Goal: Check status: Check status

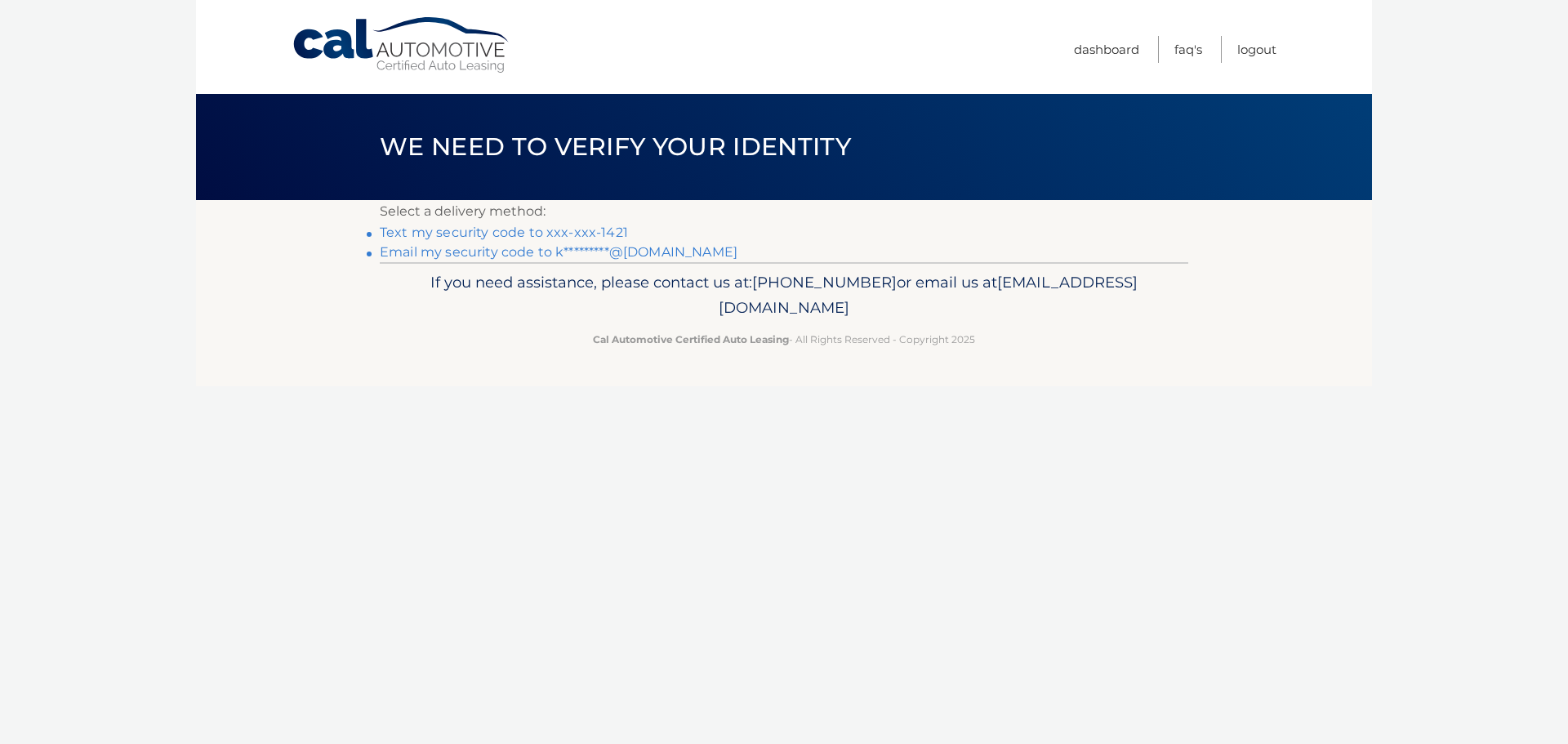
click at [468, 232] on link "Text my security code to xxx-xxx-1421" at bounding box center [503, 232] width 248 height 16
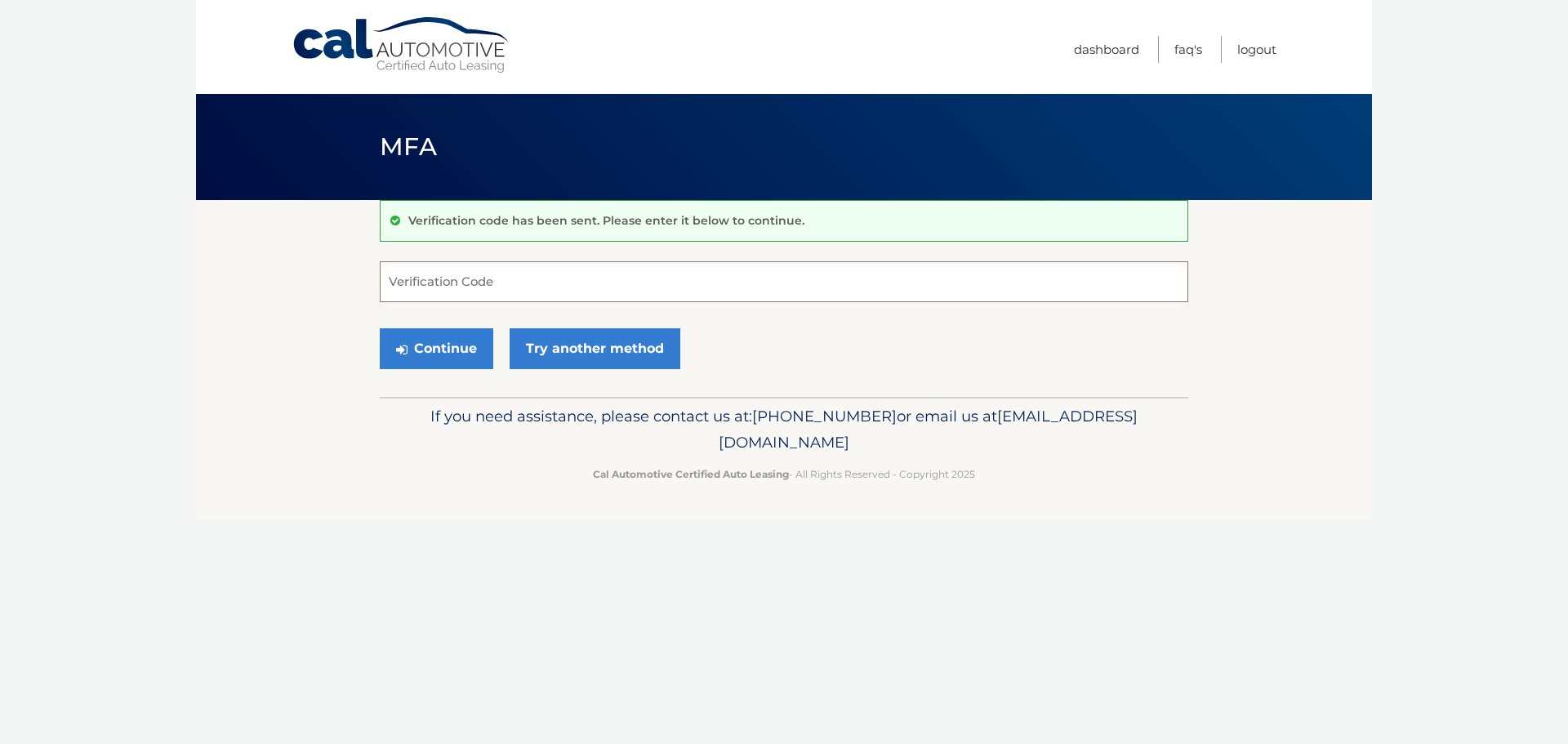
click at [482, 284] on input "Verification Code" at bounding box center [784, 281] width 809 height 41
type input "861763"
click at [380, 328] on button "Continue" at bounding box center [436, 348] width 113 height 41
click at [460, 346] on button "Continue" at bounding box center [436, 348] width 113 height 41
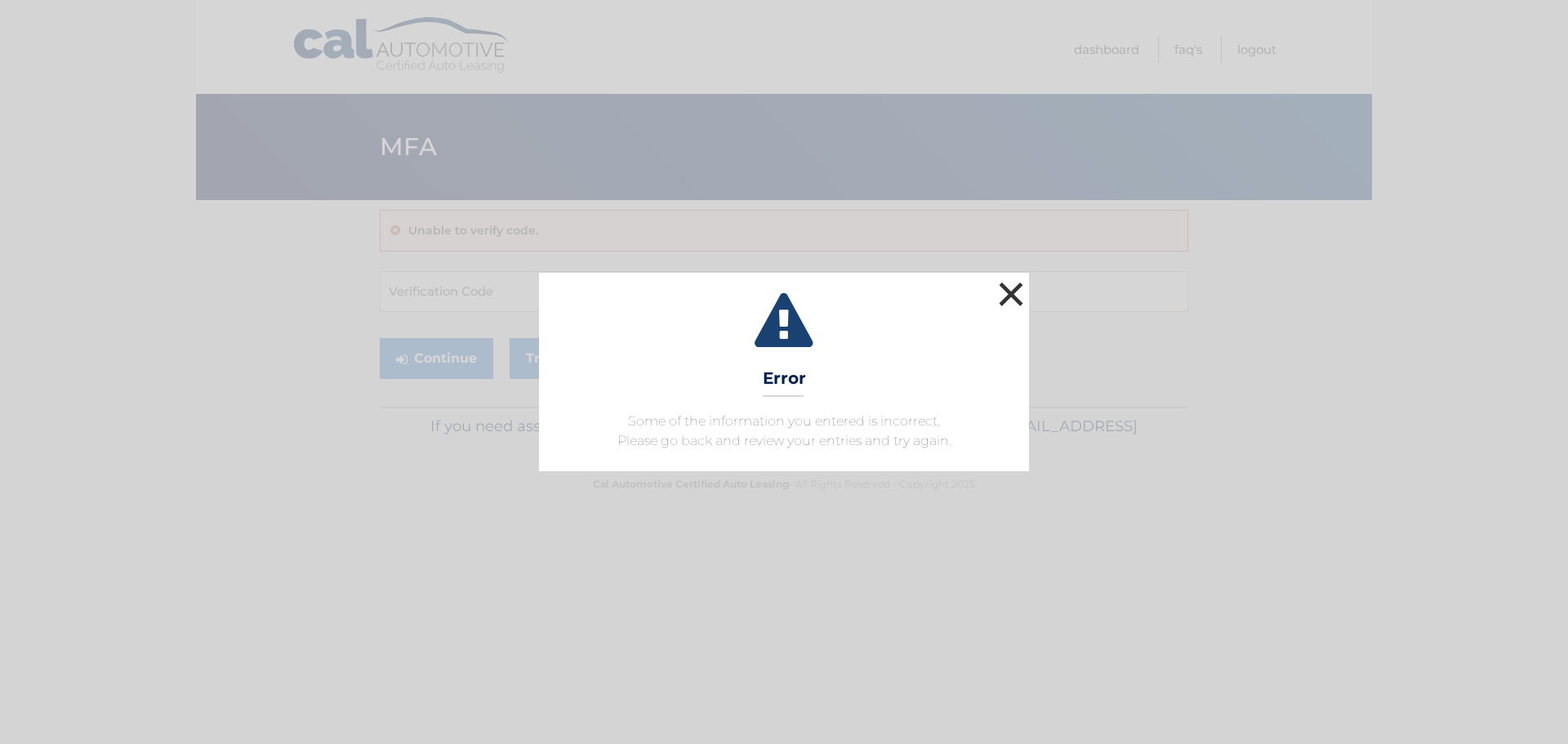
click at [1019, 287] on button "×" at bounding box center [1011, 294] width 33 height 33
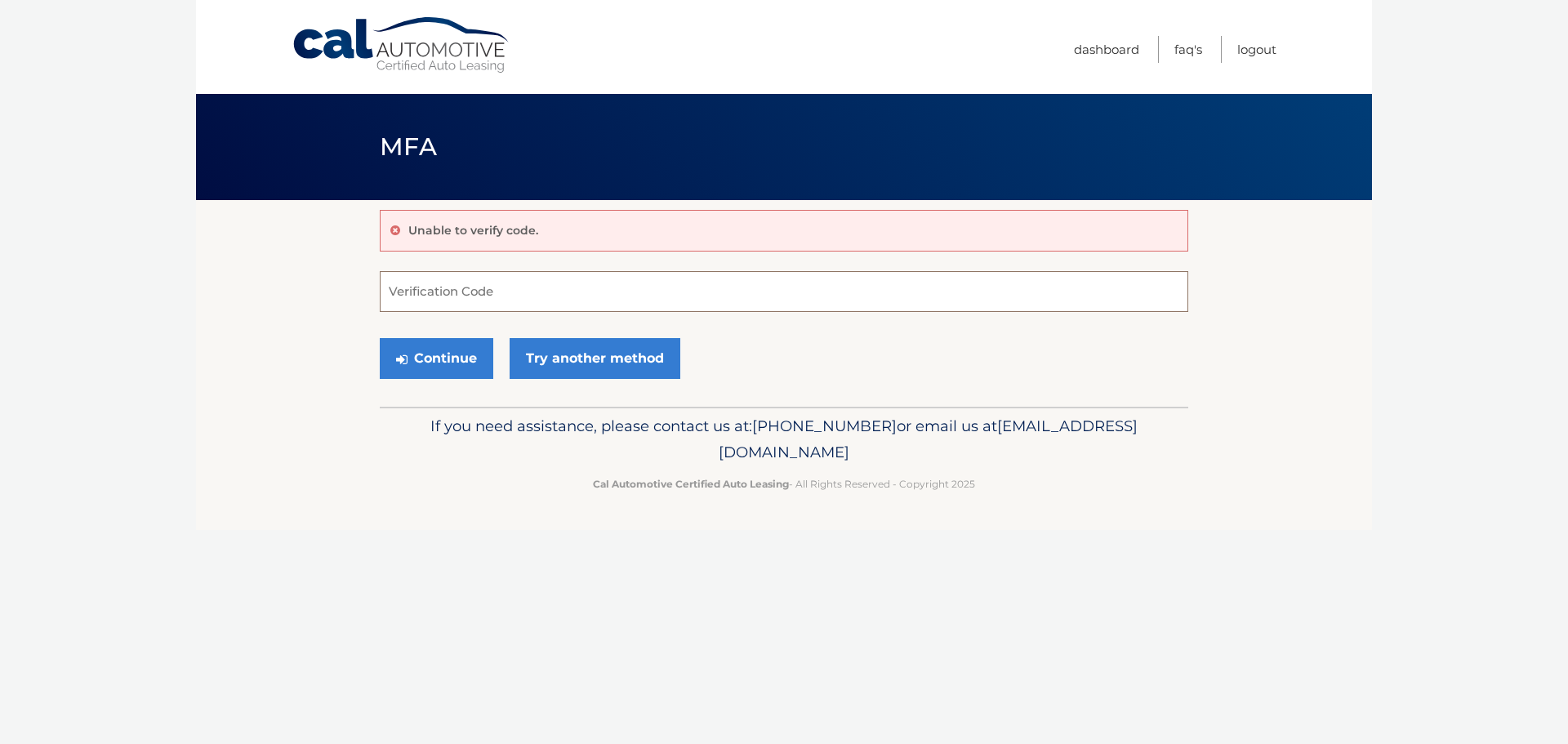
click at [586, 296] on input "Verification Code" at bounding box center [784, 291] width 809 height 41
click at [458, 291] on input "Verification Code" at bounding box center [784, 291] width 809 height 41
click at [565, 359] on link "Try another method" at bounding box center [595, 358] width 171 height 41
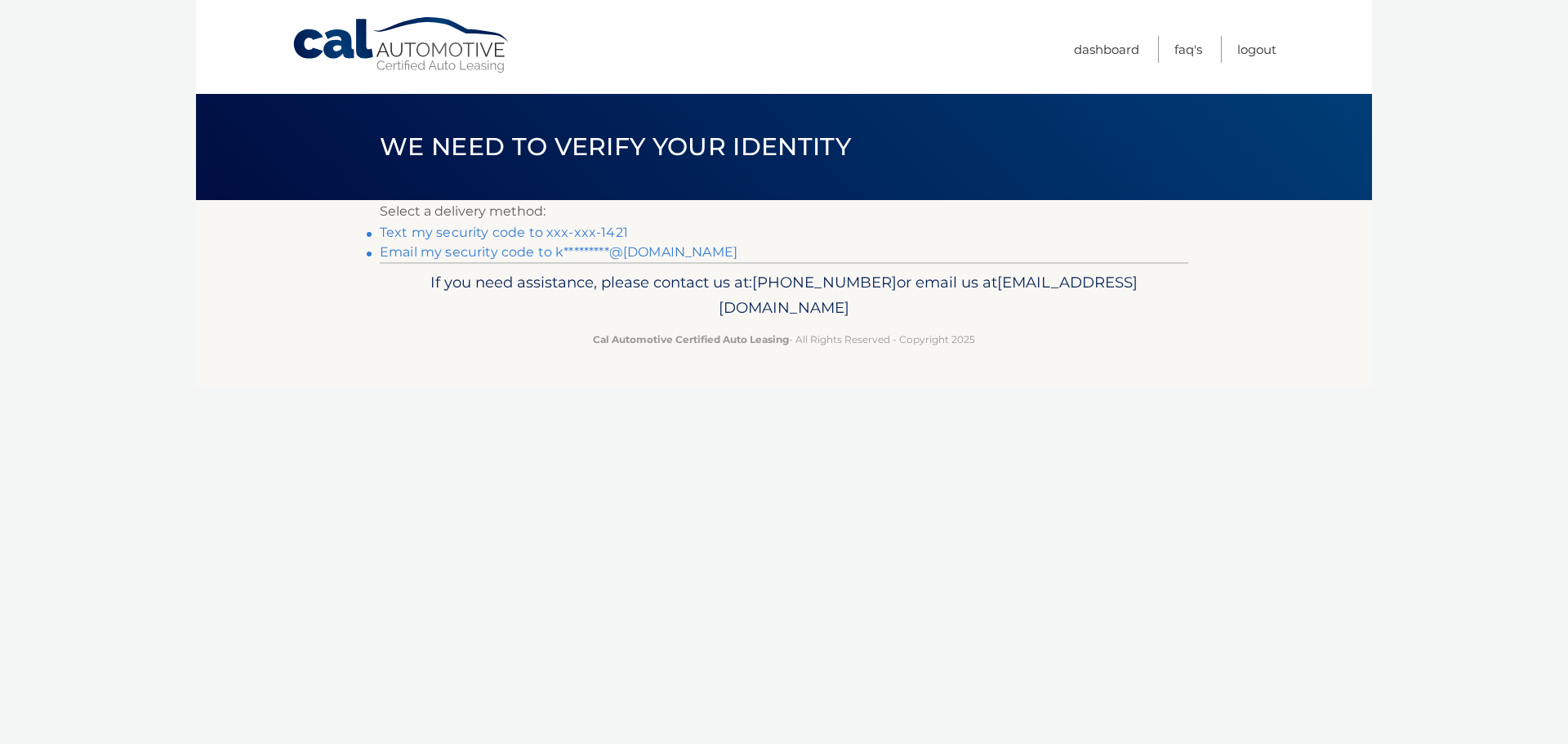
click at [575, 232] on link "Text my security code to xxx-xxx-1421" at bounding box center [503, 232] width 248 height 16
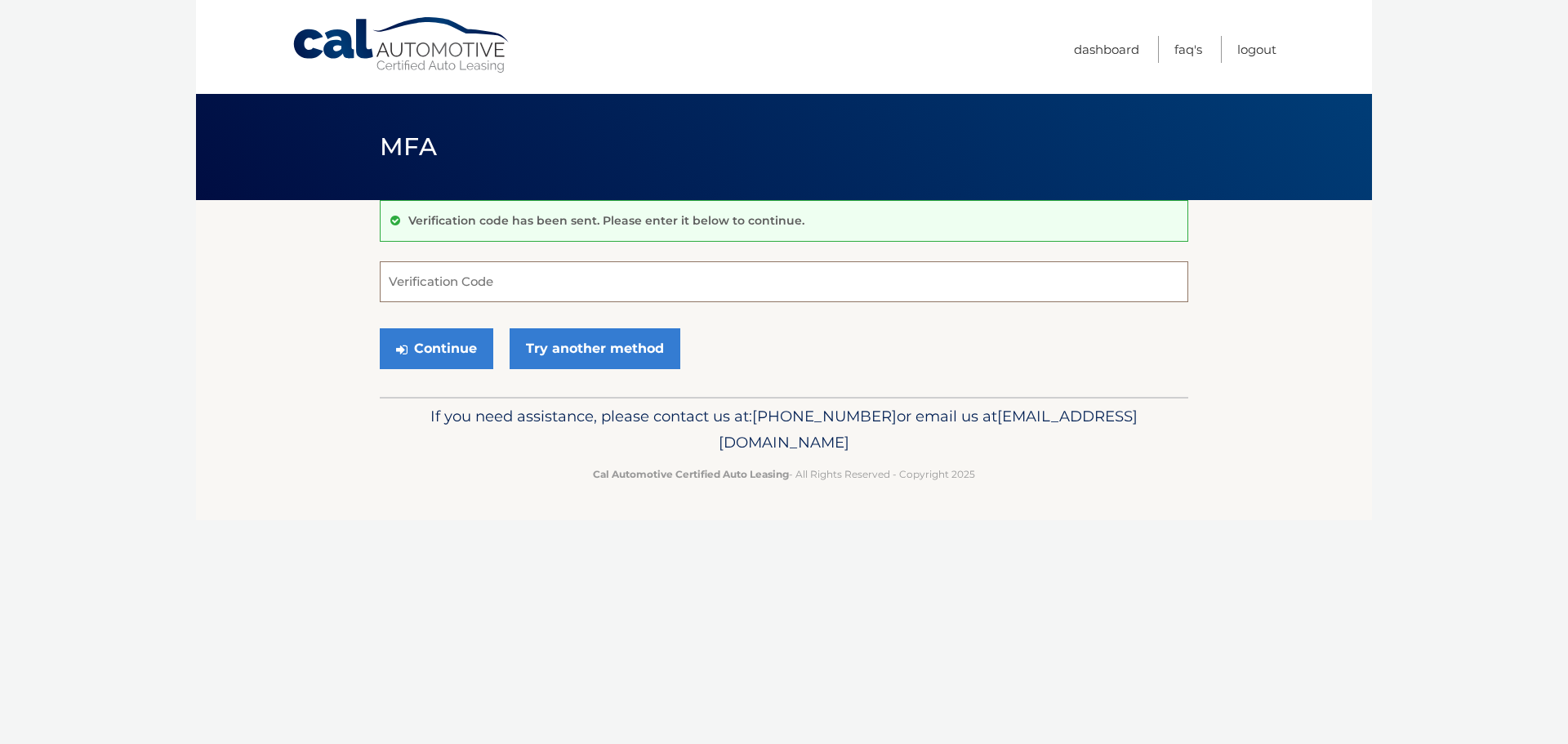
click at [505, 288] on input "Verification Code" at bounding box center [784, 281] width 809 height 41
type input "025484"
click at [441, 352] on button "Continue" at bounding box center [436, 348] width 113 height 41
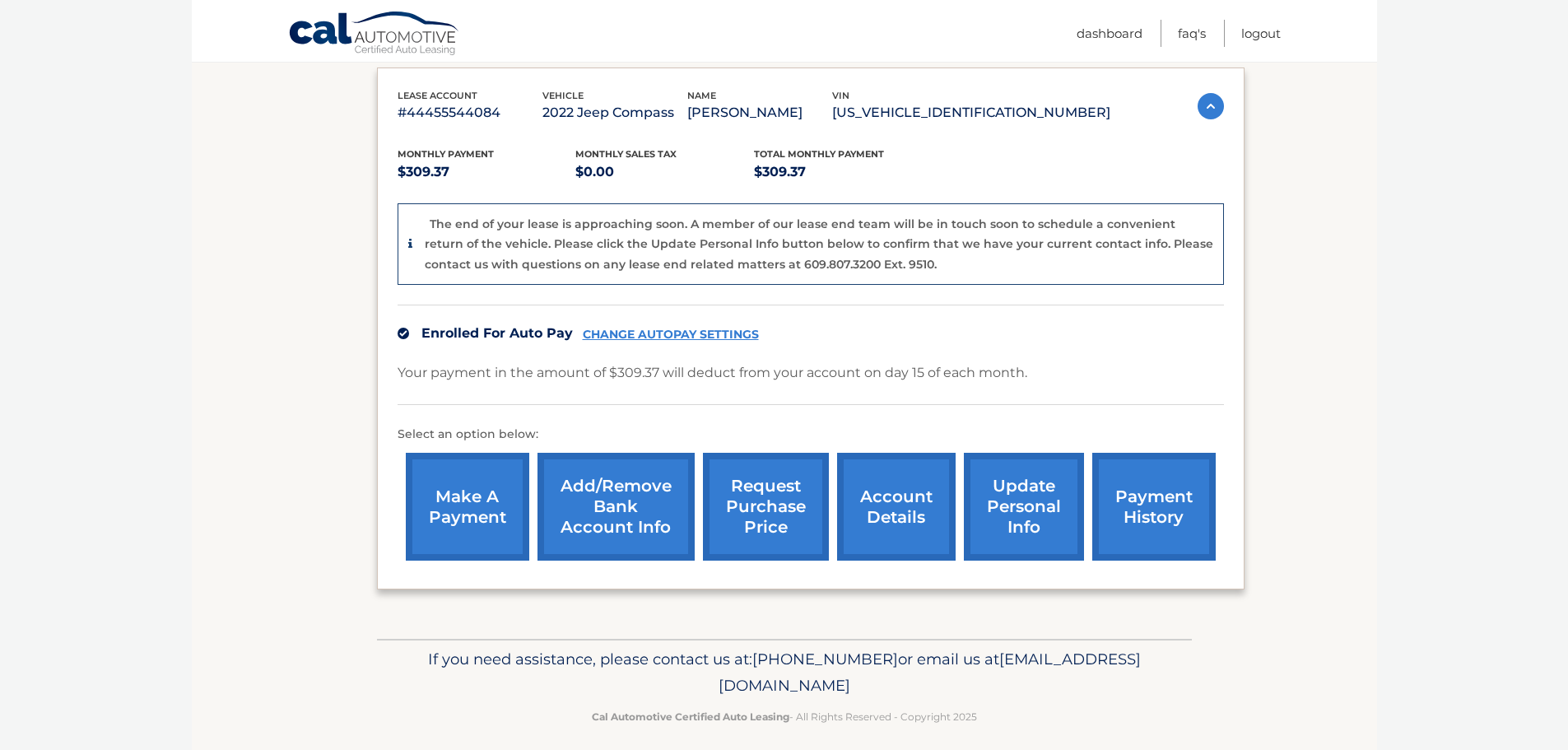
scroll to position [287, 0]
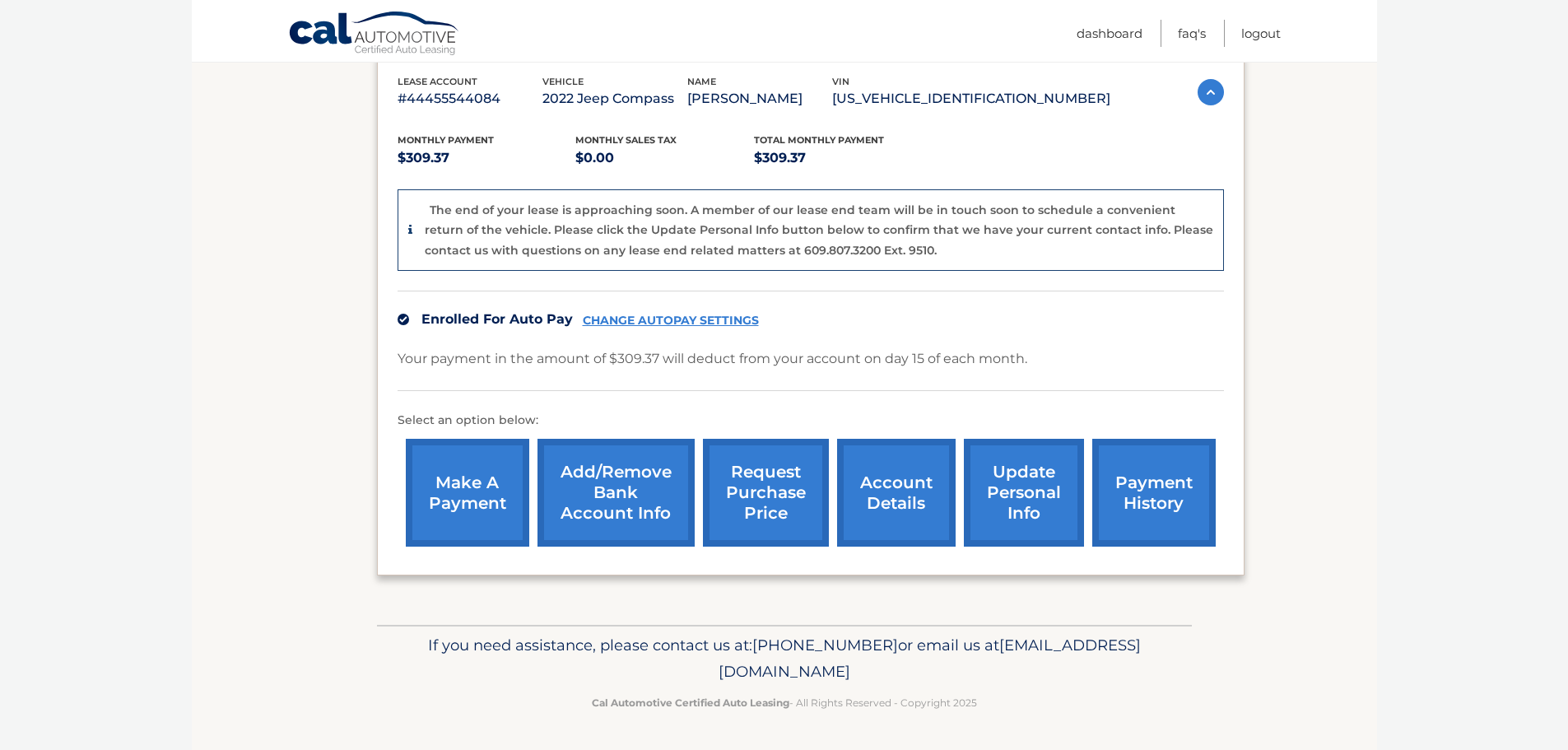
click at [905, 491] on link "account details" at bounding box center [896, 492] width 118 height 108
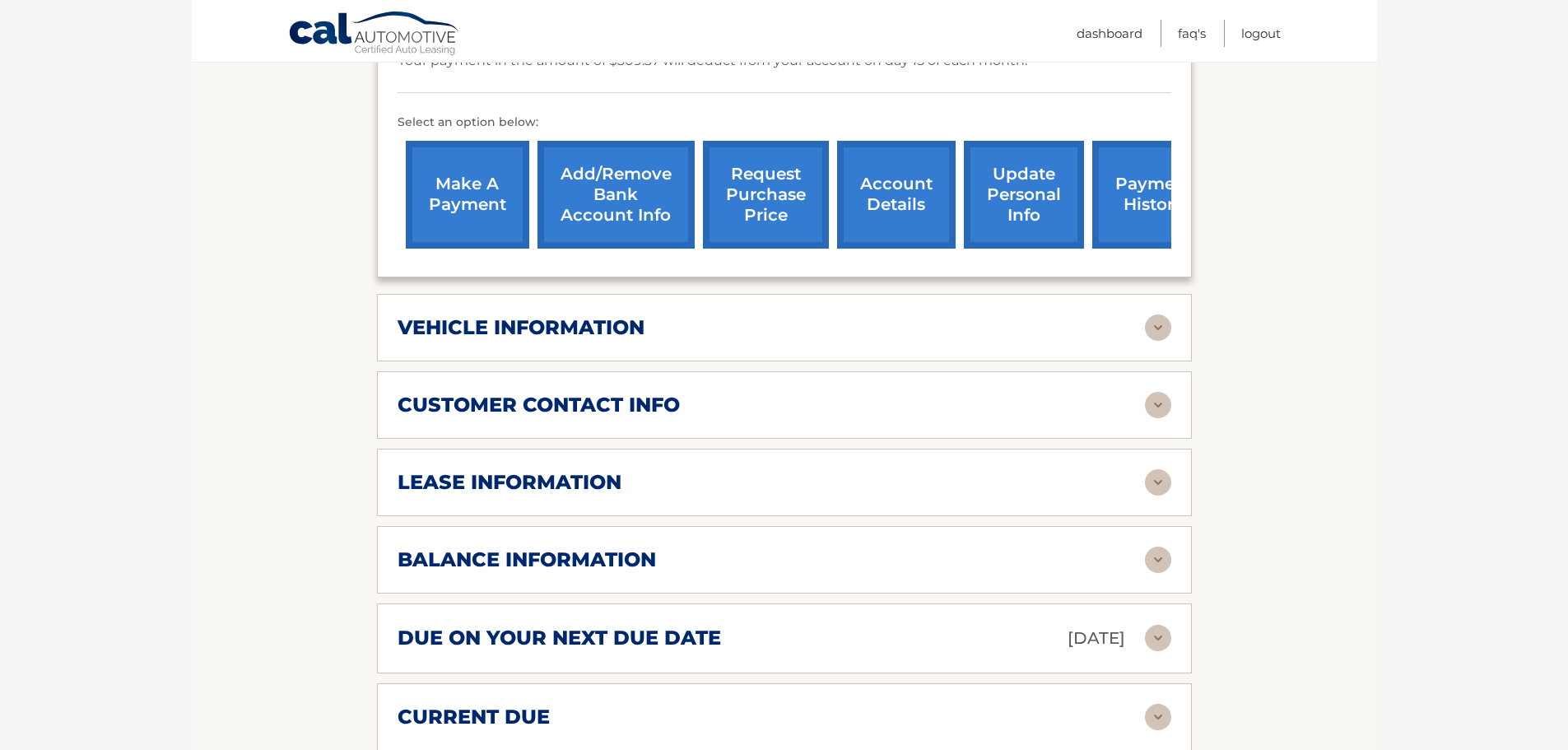
scroll to position [576, 0]
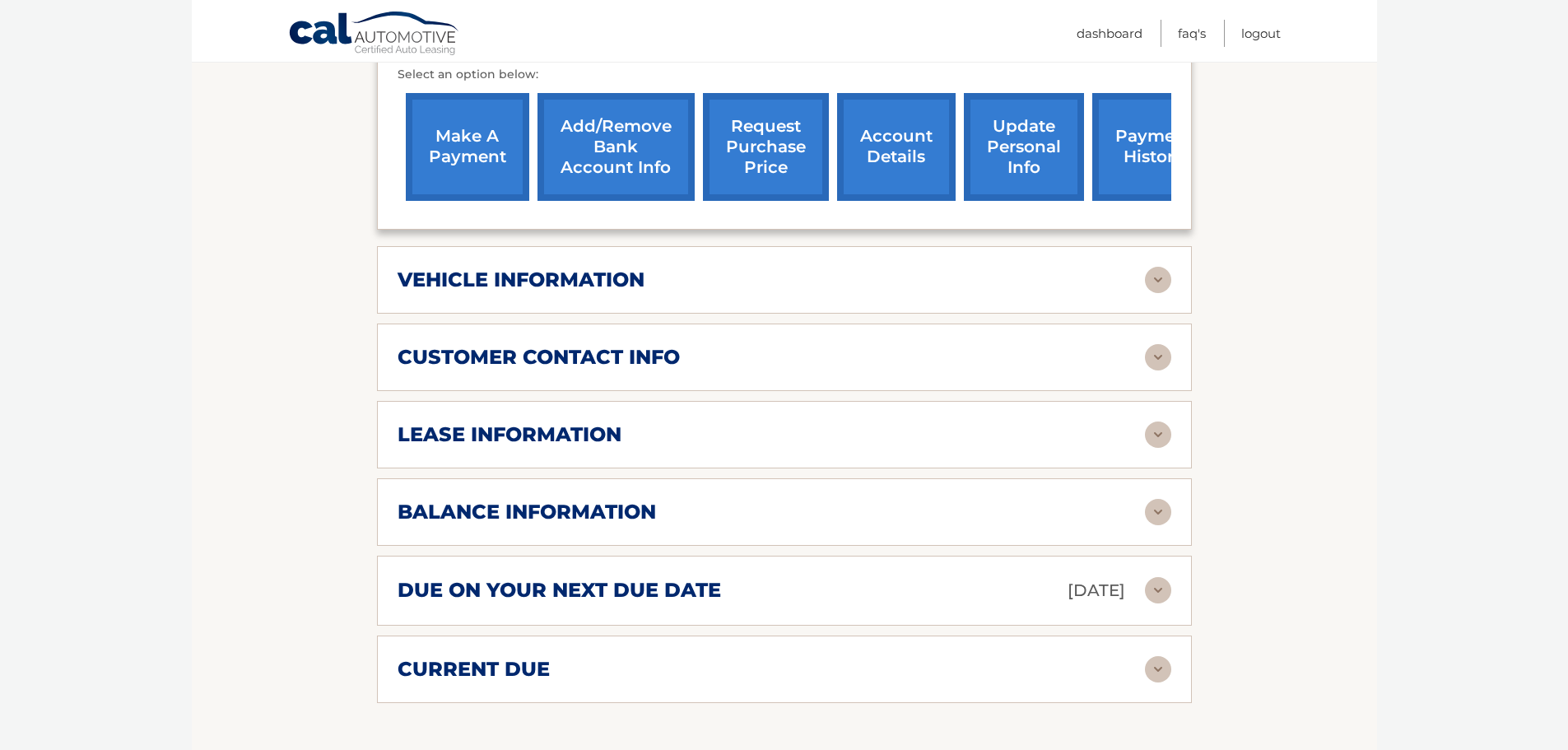
click at [593, 422] on h2 "lease information" at bounding box center [509, 434] width 224 height 25
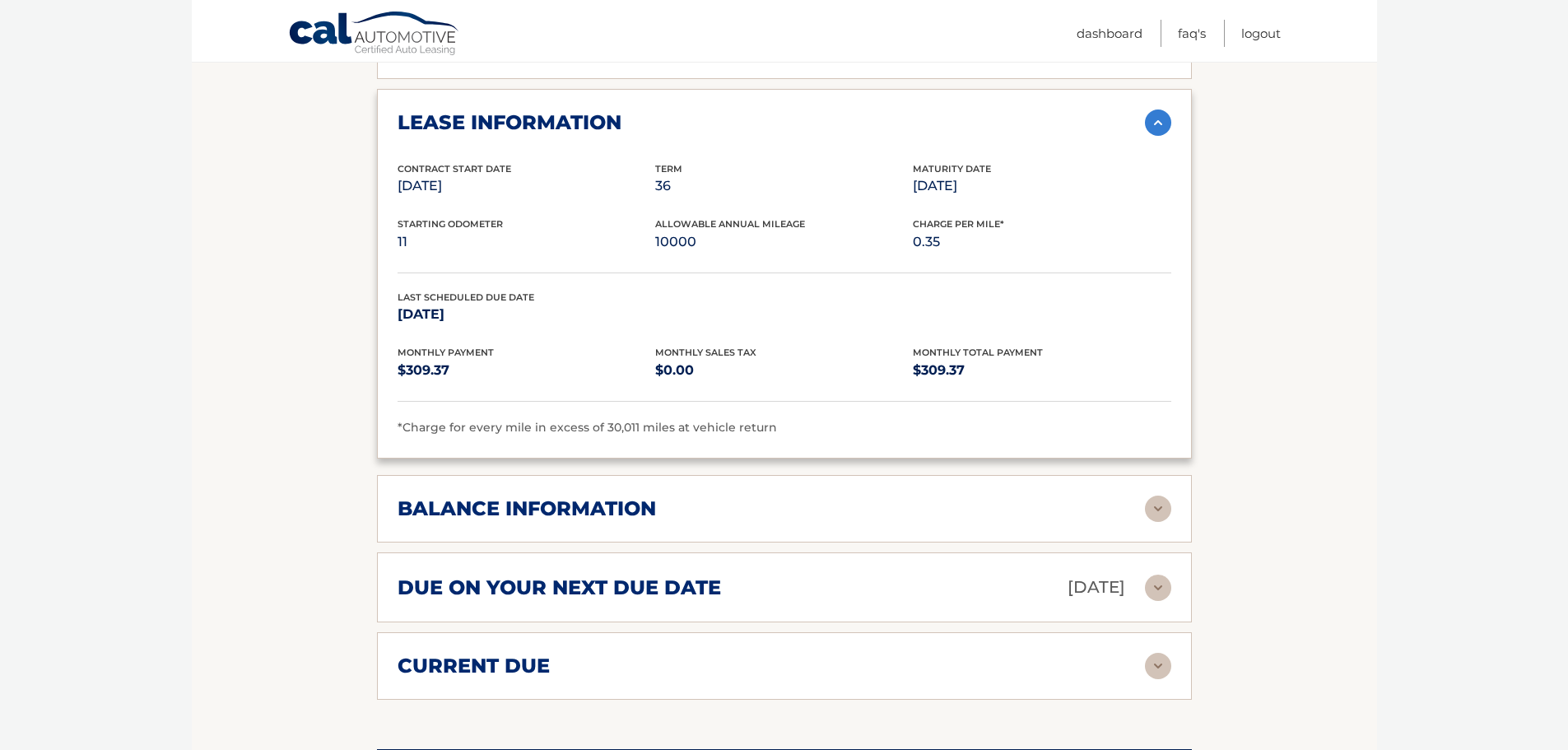
scroll to position [905, 0]
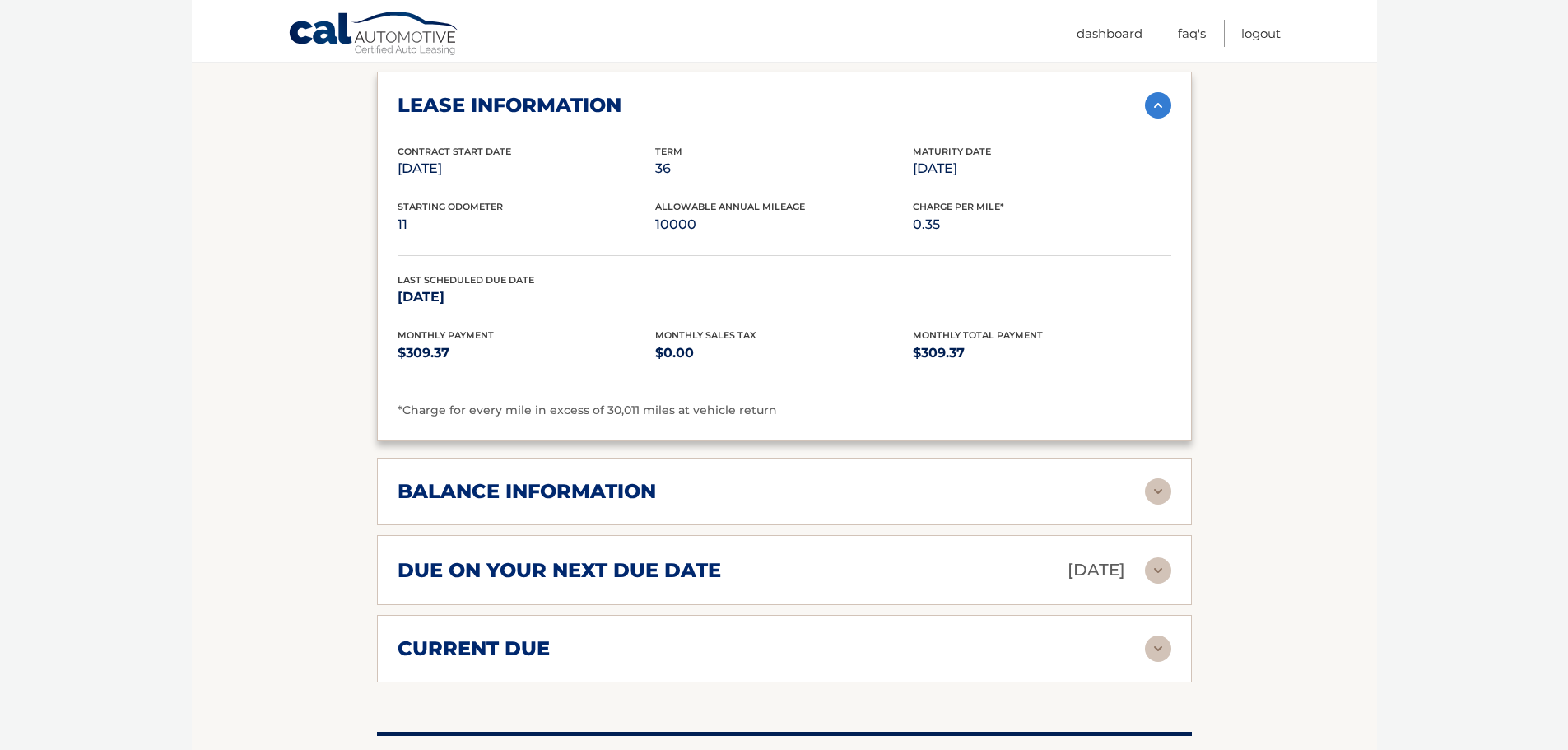
click at [647, 479] on h2 "balance information" at bounding box center [526, 491] width 259 height 25
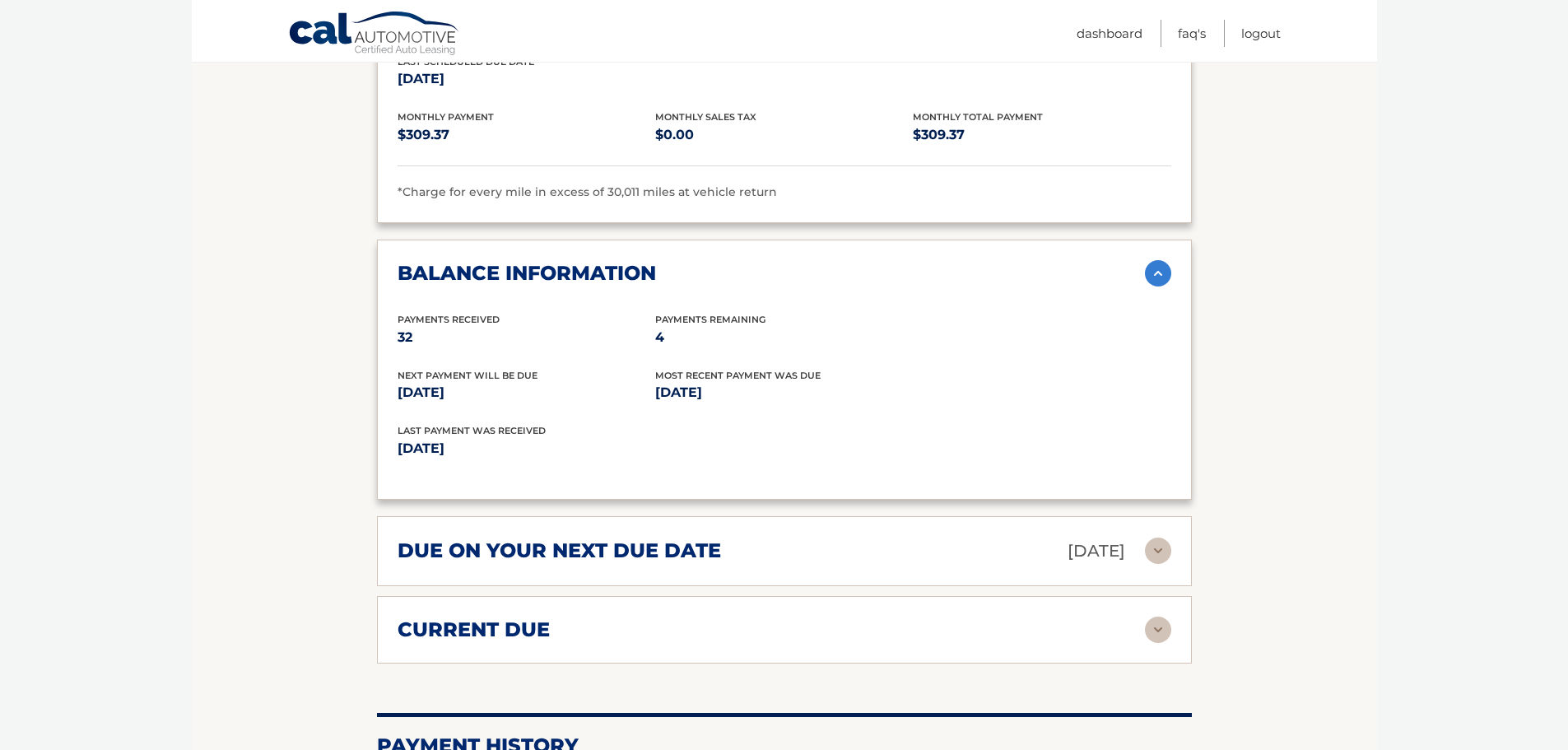
scroll to position [1152, 0]
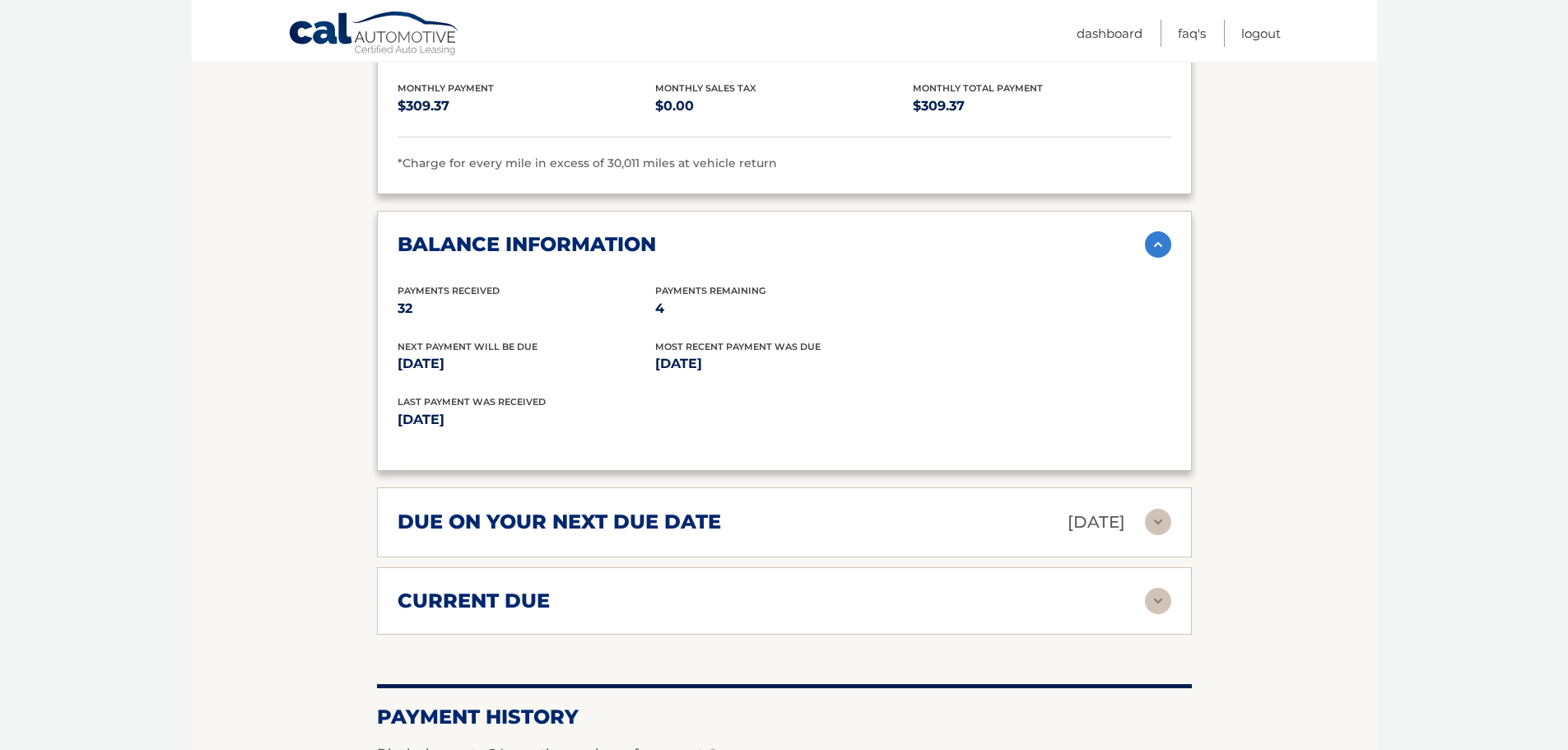
click at [841, 508] on div "due on your next due date Oct 15, 2025" at bounding box center [771, 522] width 748 height 29
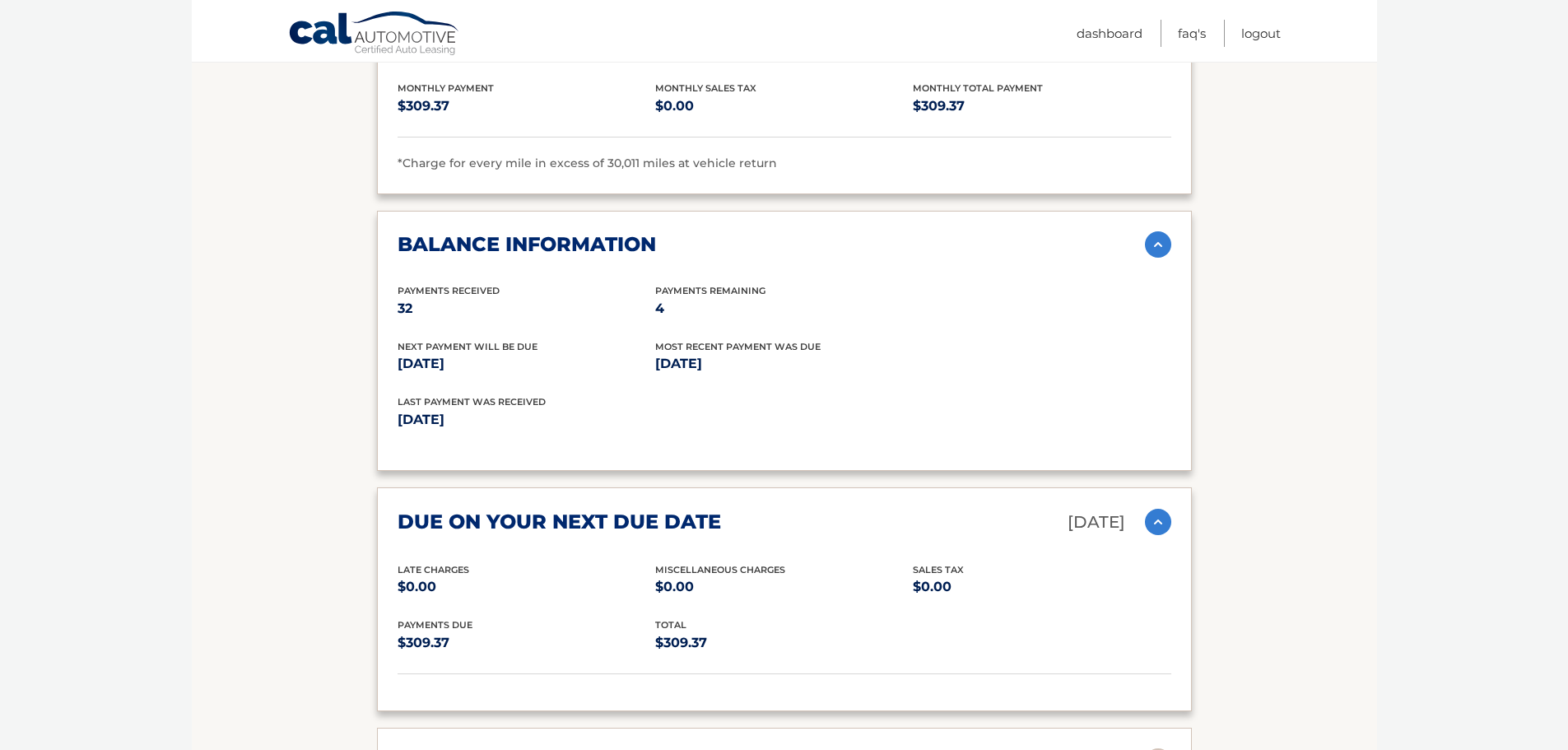
click at [836, 508] on div "due on your next due date Oct 15, 2025" at bounding box center [771, 522] width 748 height 29
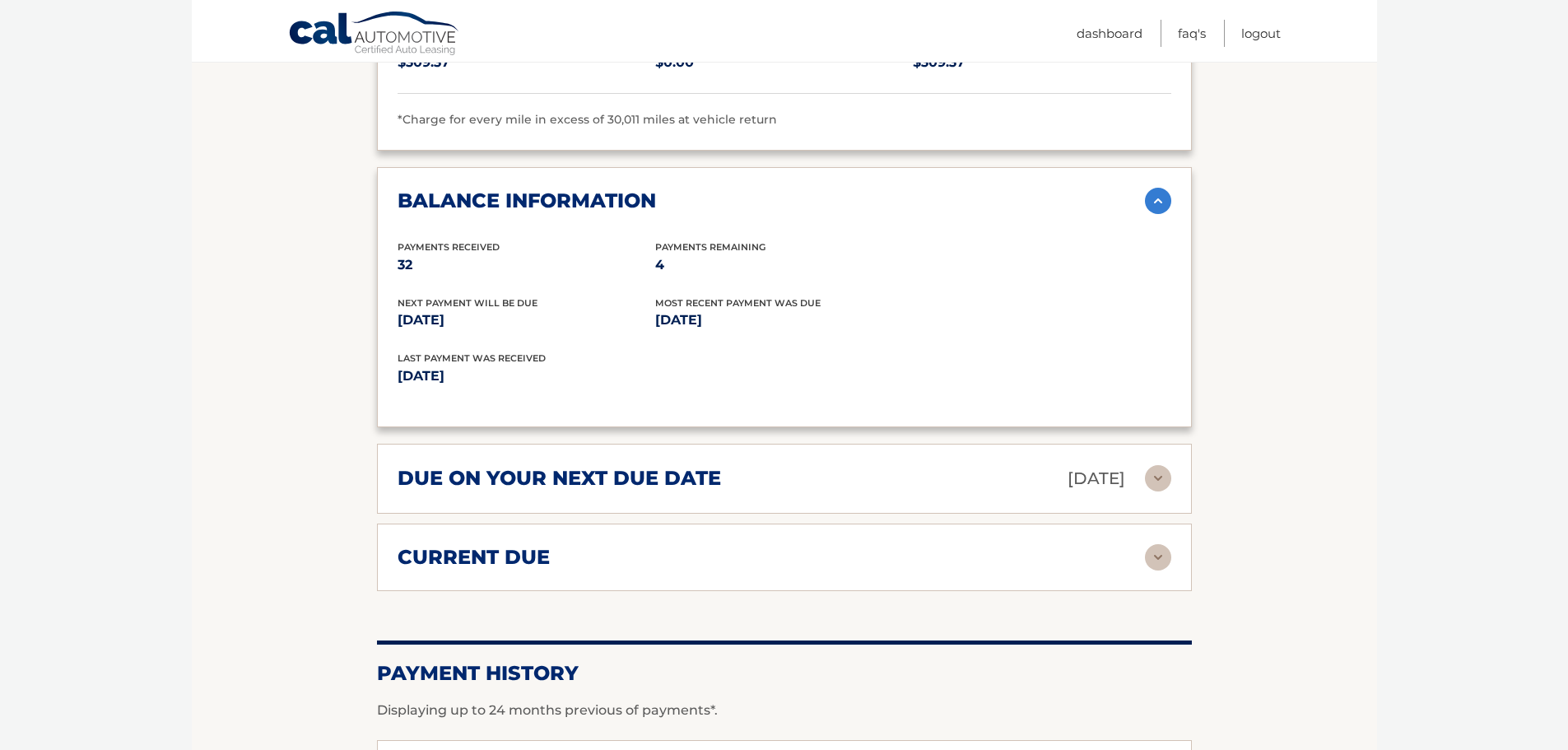
scroll to position [1317, 0]
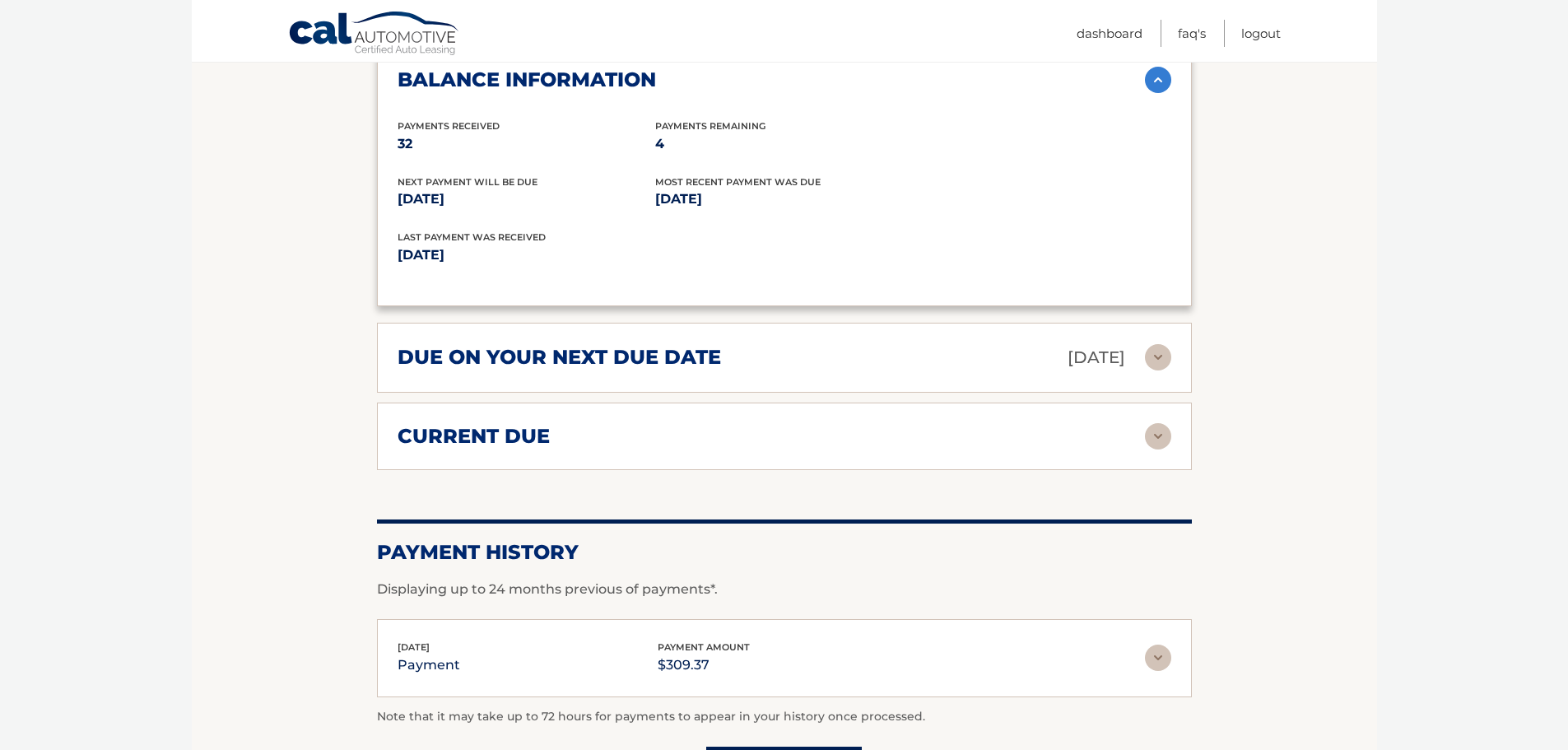
click at [791, 424] on div "current due" at bounding box center [771, 436] width 748 height 25
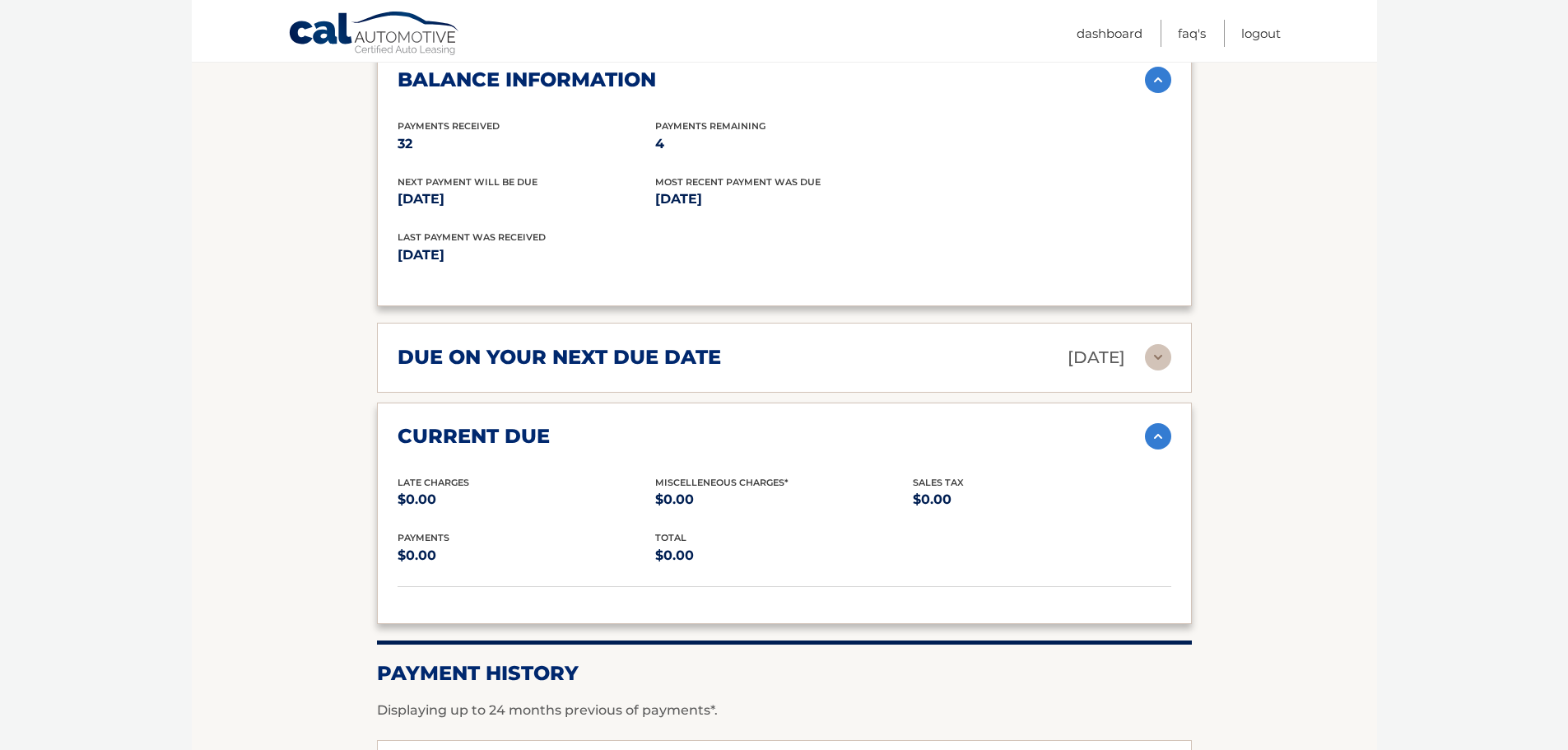
click at [654, 424] on div "current due" at bounding box center [771, 436] width 748 height 25
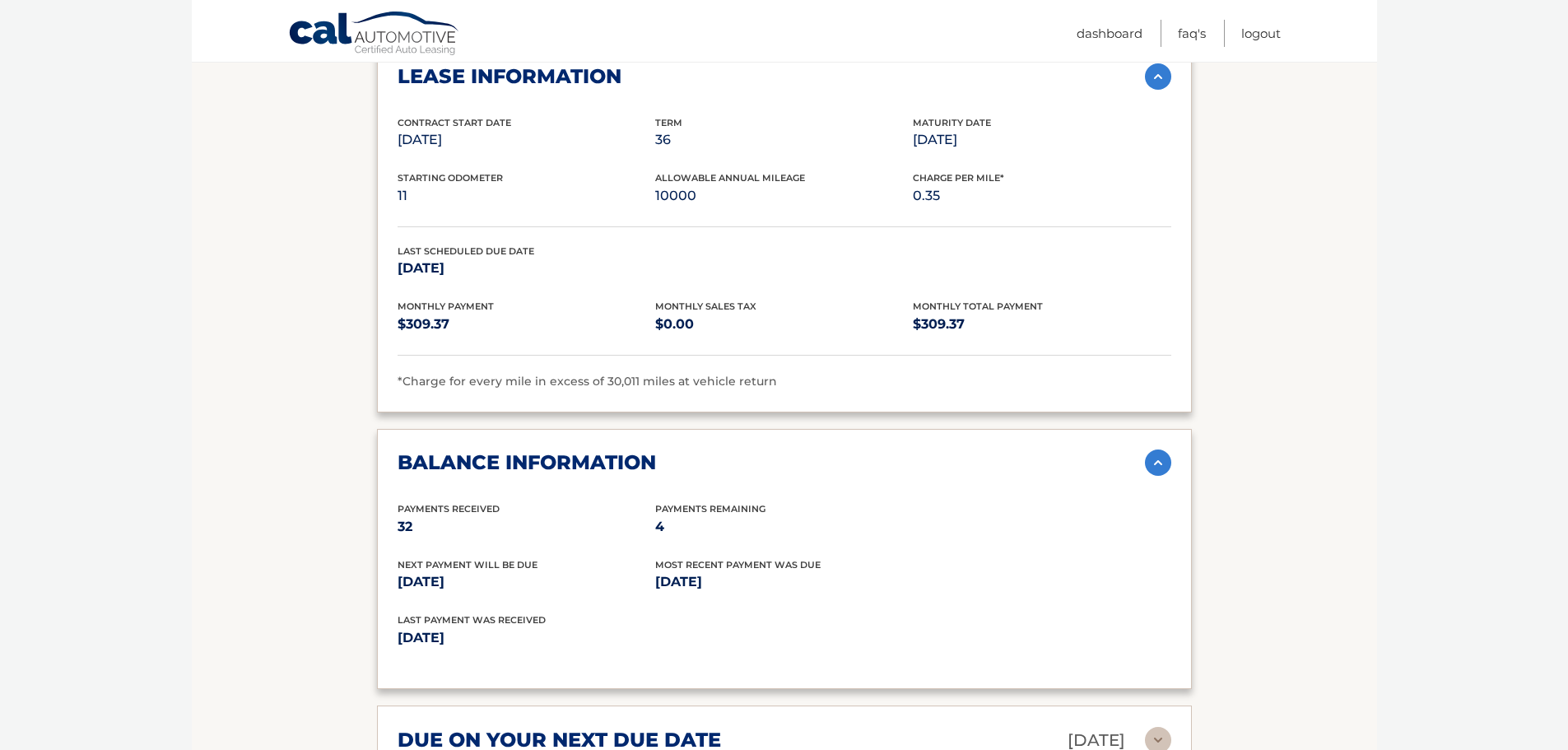
scroll to position [905, 0]
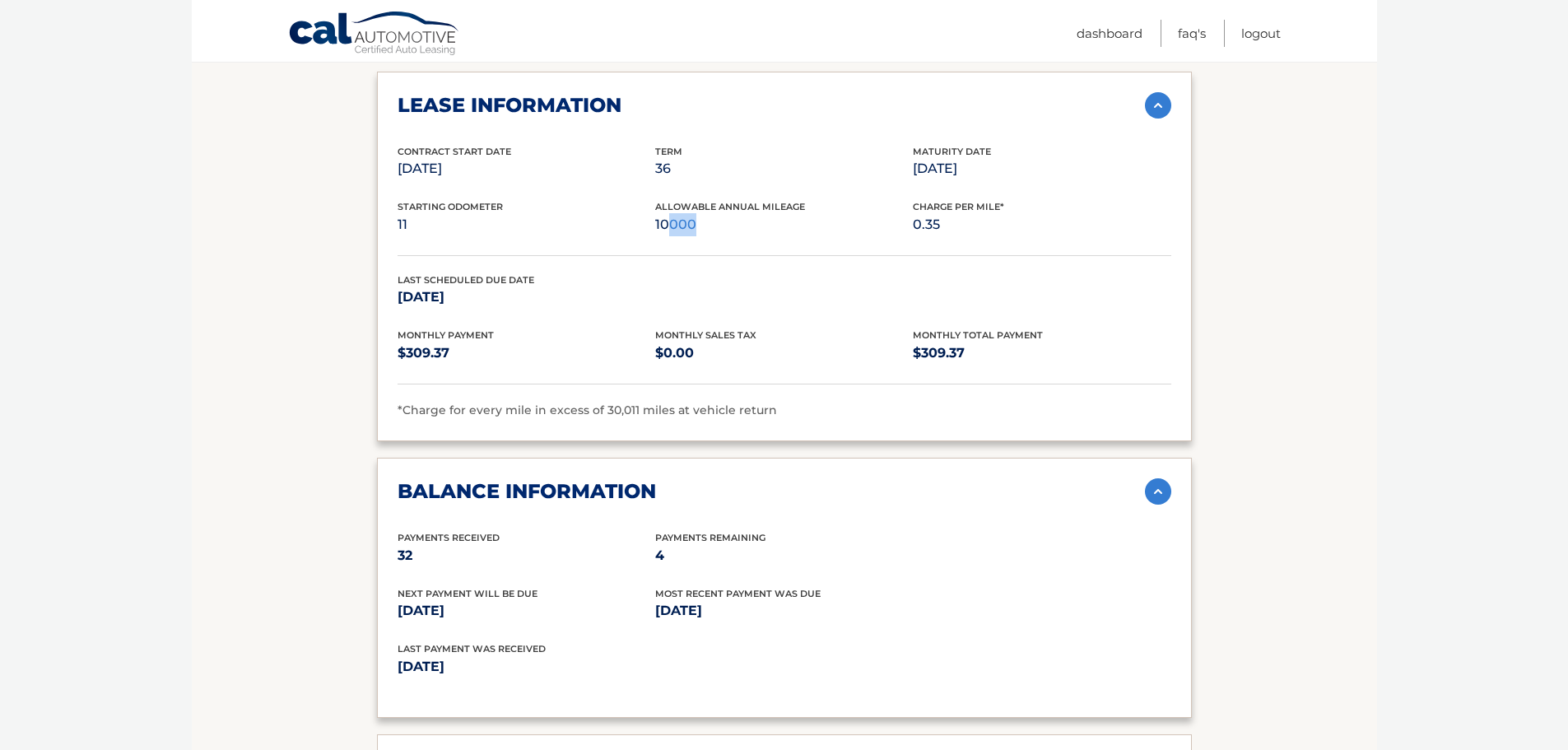
drag, startPoint x: 669, startPoint y: 204, endPoint x: 786, endPoint y: 206, distance: 117.0
click at [786, 213] on p "10000" at bounding box center [784, 225] width 258 height 23
click at [780, 214] on div "Starting Odometer 11 Allowable Annual Mileage 10000 Charge Per Mile* 0.35" at bounding box center [784, 227] width 774 height 56
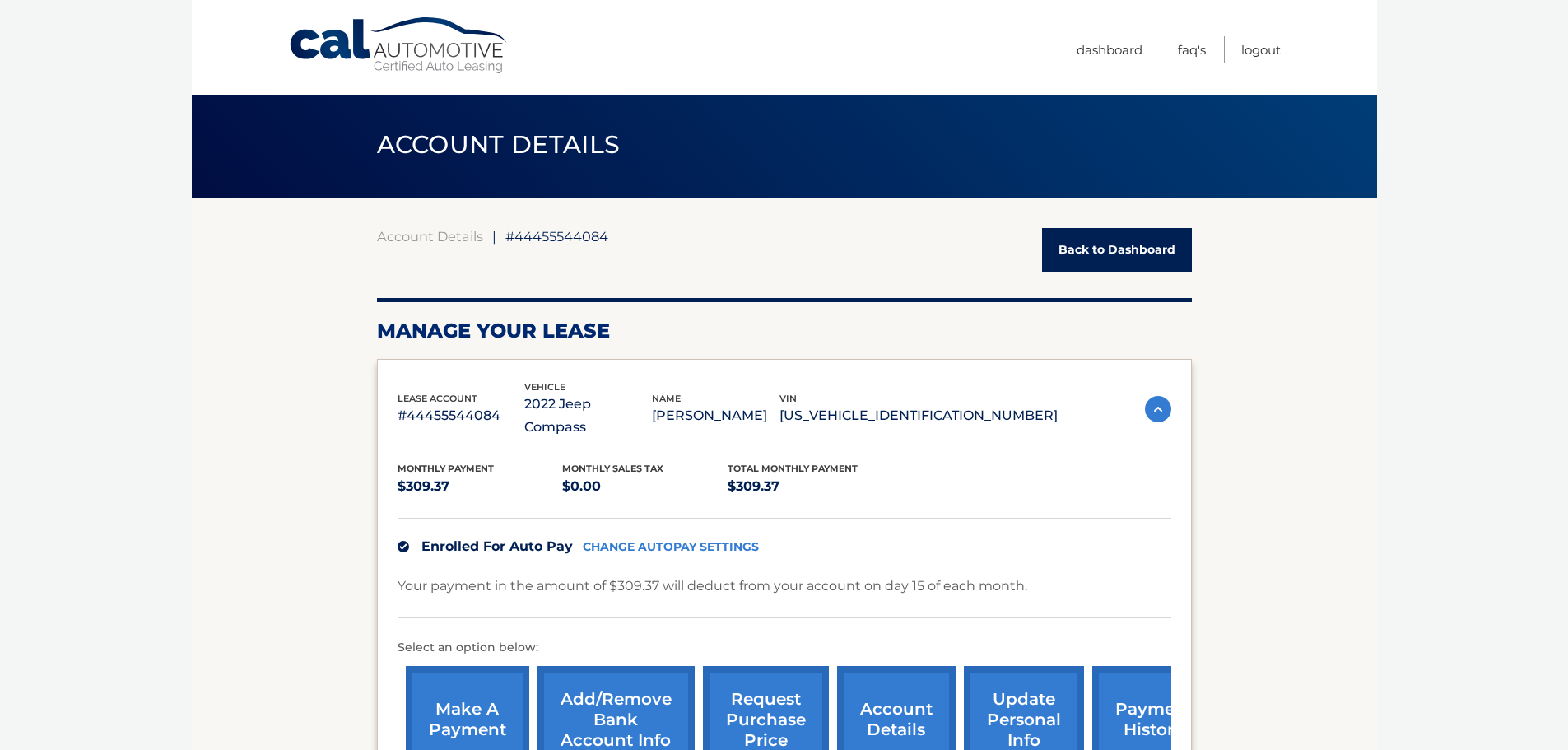
scroll to position [0, 0]
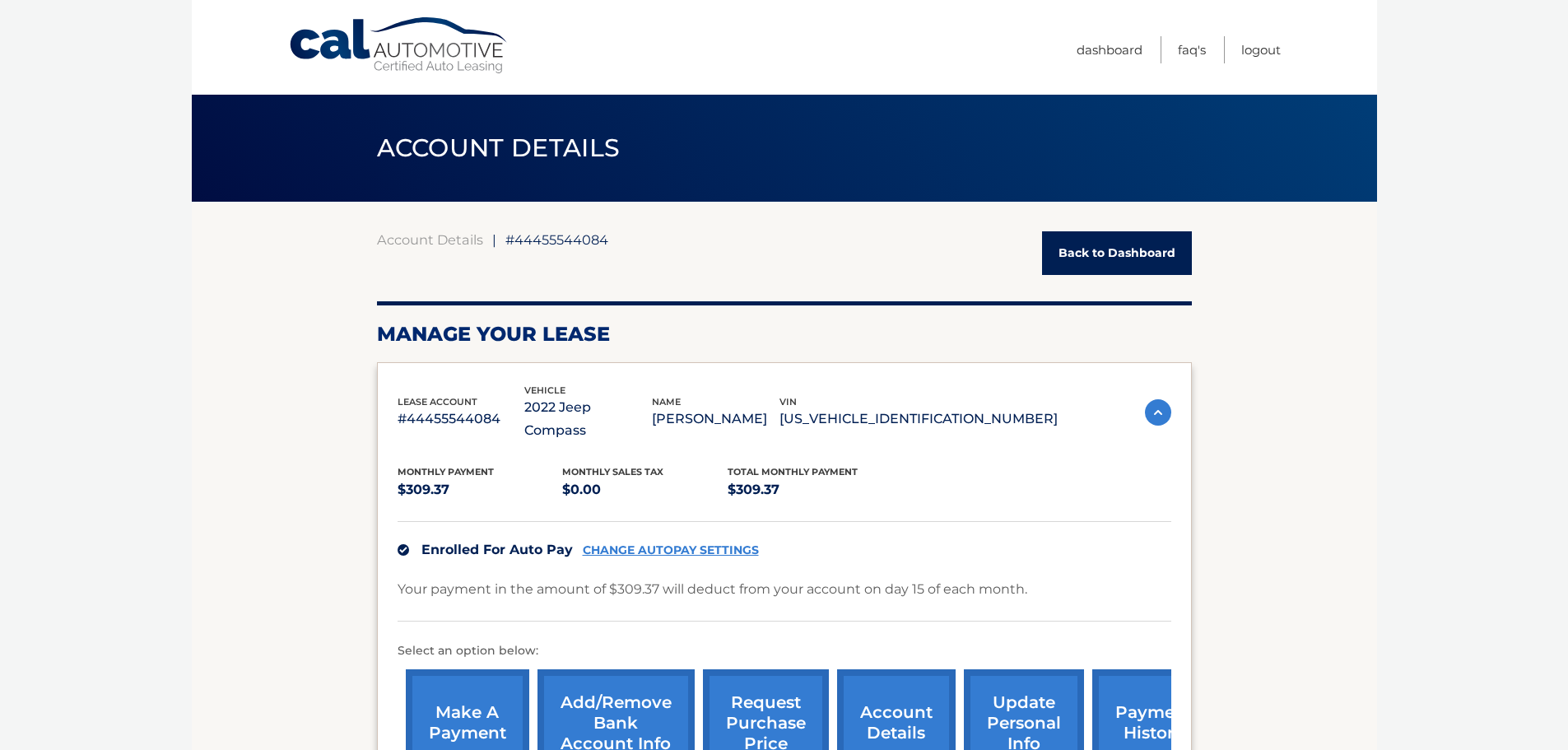
click at [1111, 254] on link "Back to Dashboard" at bounding box center [1117, 254] width 150 height 44
